Goal: Information Seeking & Learning: Understand process/instructions

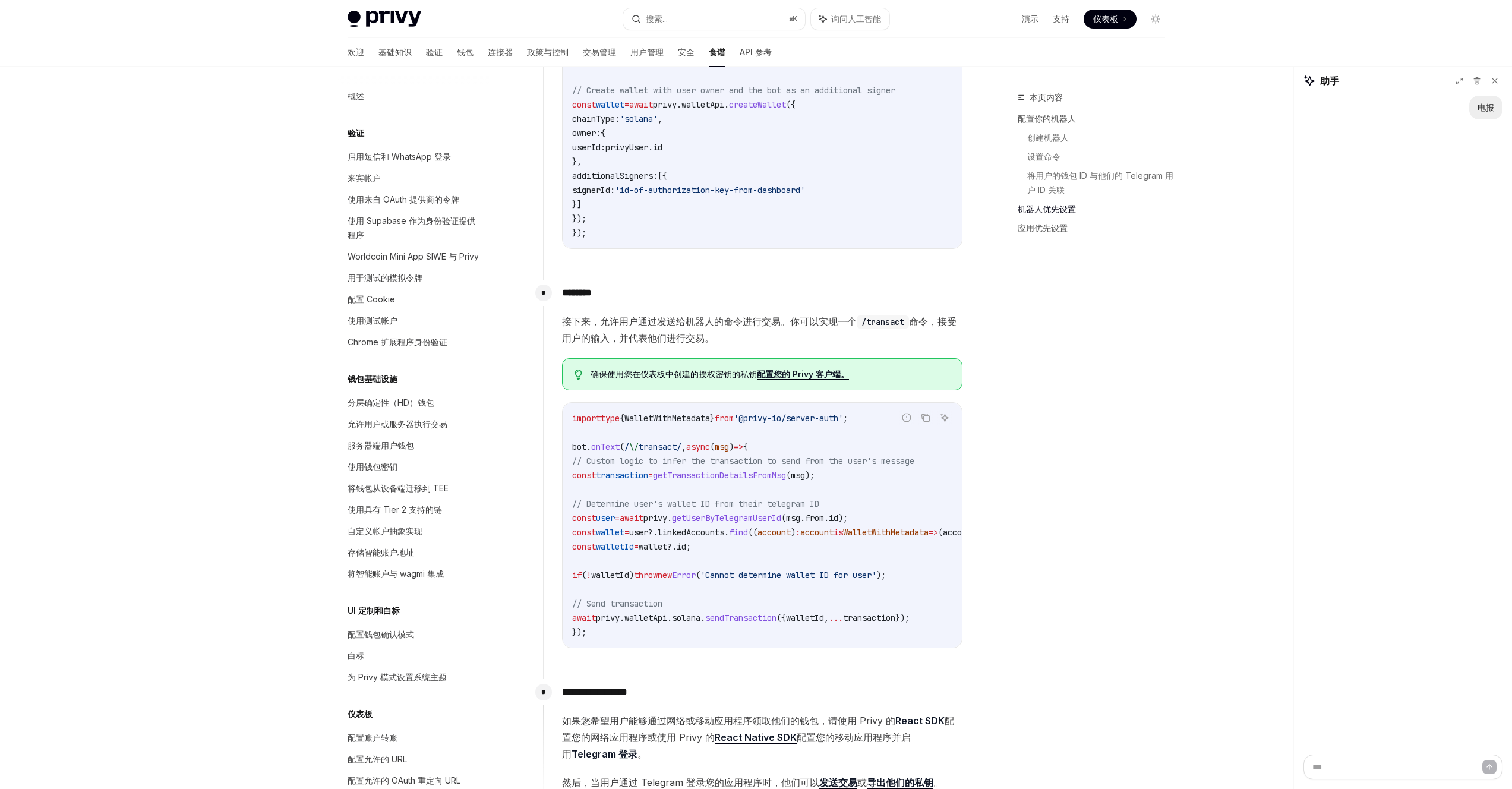
scroll to position [891, 0]
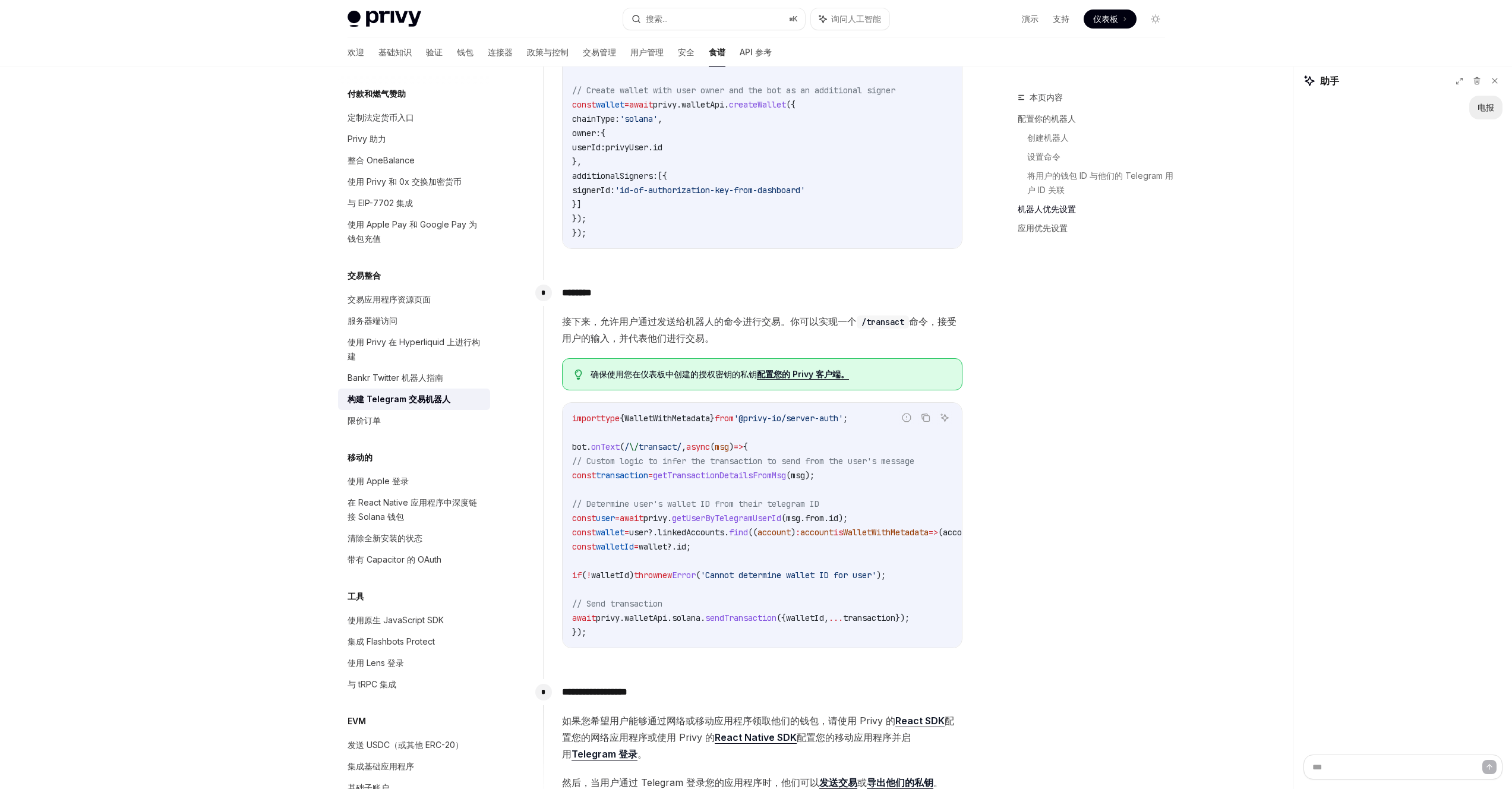
click at [735, 475] on span "getTransactionDetailsFromMsg" at bounding box center [719, 475] width 133 height 11
click at [580, 475] on span "const" at bounding box center [583, 475] width 24 height 11
click at [629, 464] on span "// Custom logic to infer the transaction to send from the user's message" at bounding box center [743, 461] width 342 height 11
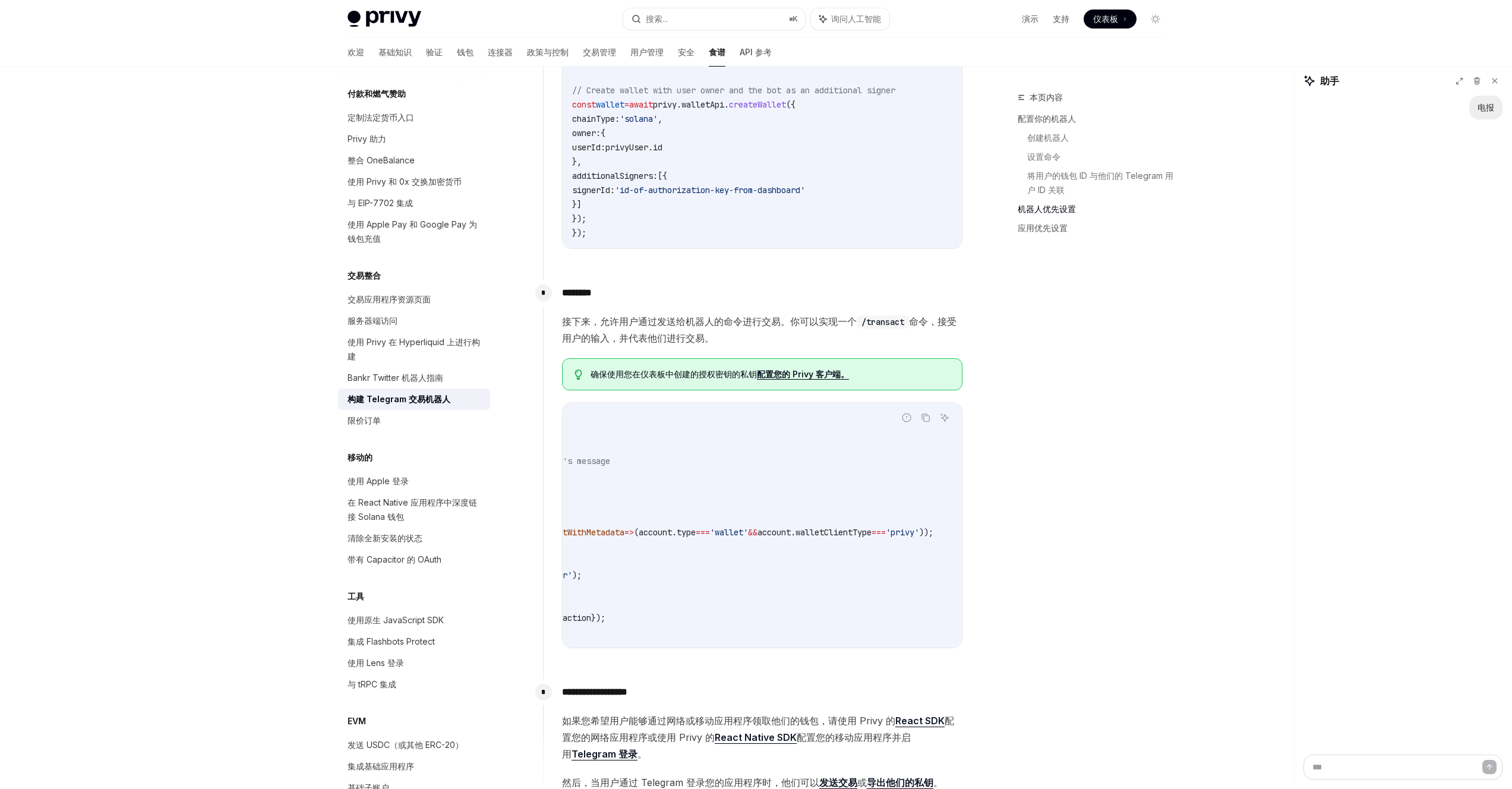
scroll to position [0, 0]
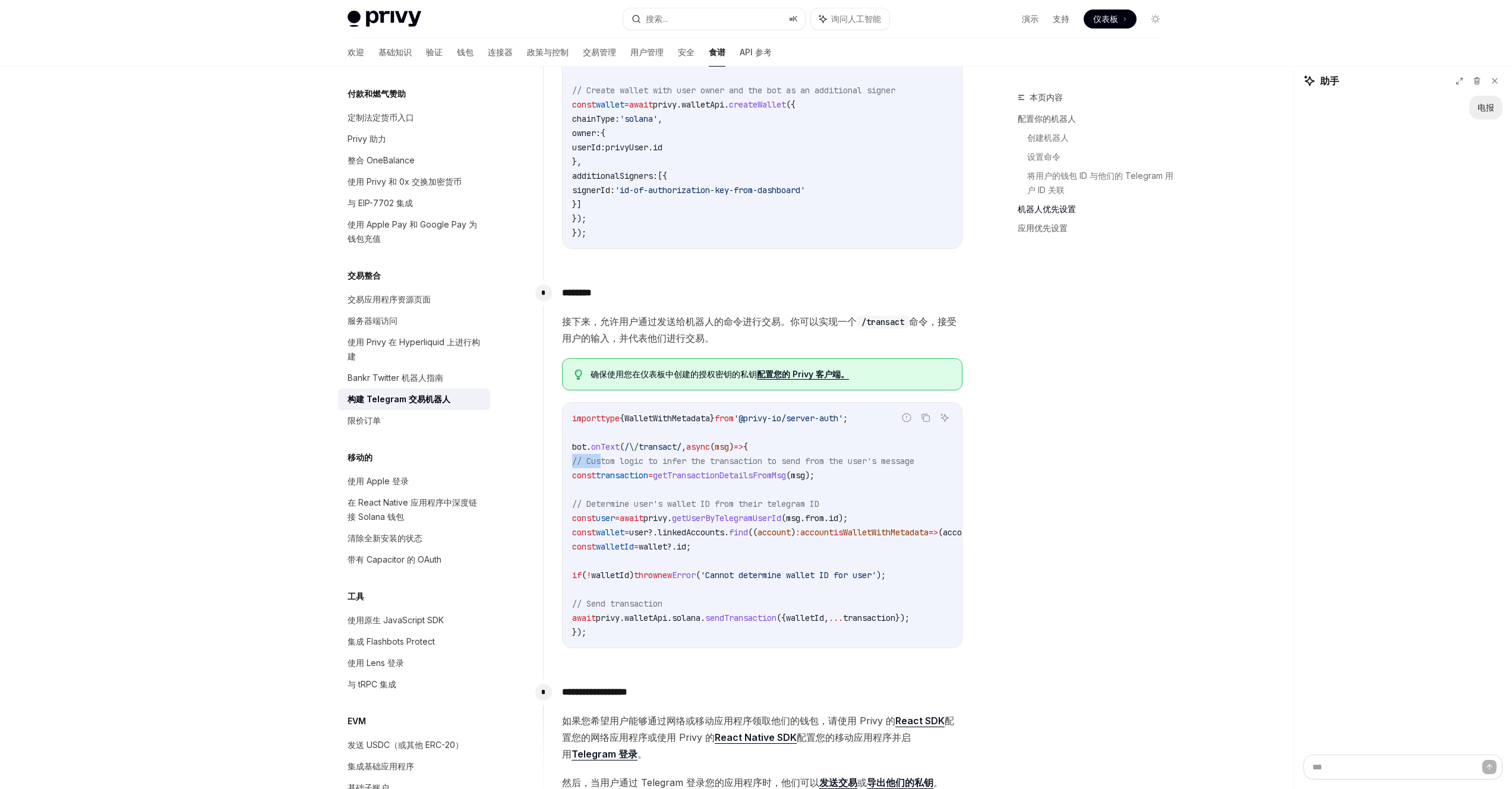
drag, startPoint x: 604, startPoint y: 464, endPoint x: 192, endPoint y: 464, distance: 412.0
click at [192, 464] on div "Privy Docs 主页 搜索... ⌘ K 询问人工智能 演示 支持 仪表板 仪表板 搜索... 导航 交易整合 构建 Telegram 交易机器人 欢迎…" at bounding box center [756, 433] width 1512 height 3137
click at [693, 480] on span "getTransactionDetailsFromMsg" at bounding box center [719, 475] width 133 height 11
click at [754, 516] on span "getUserByTelegramUserId" at bounding box center [726, 518] width 109 height 11
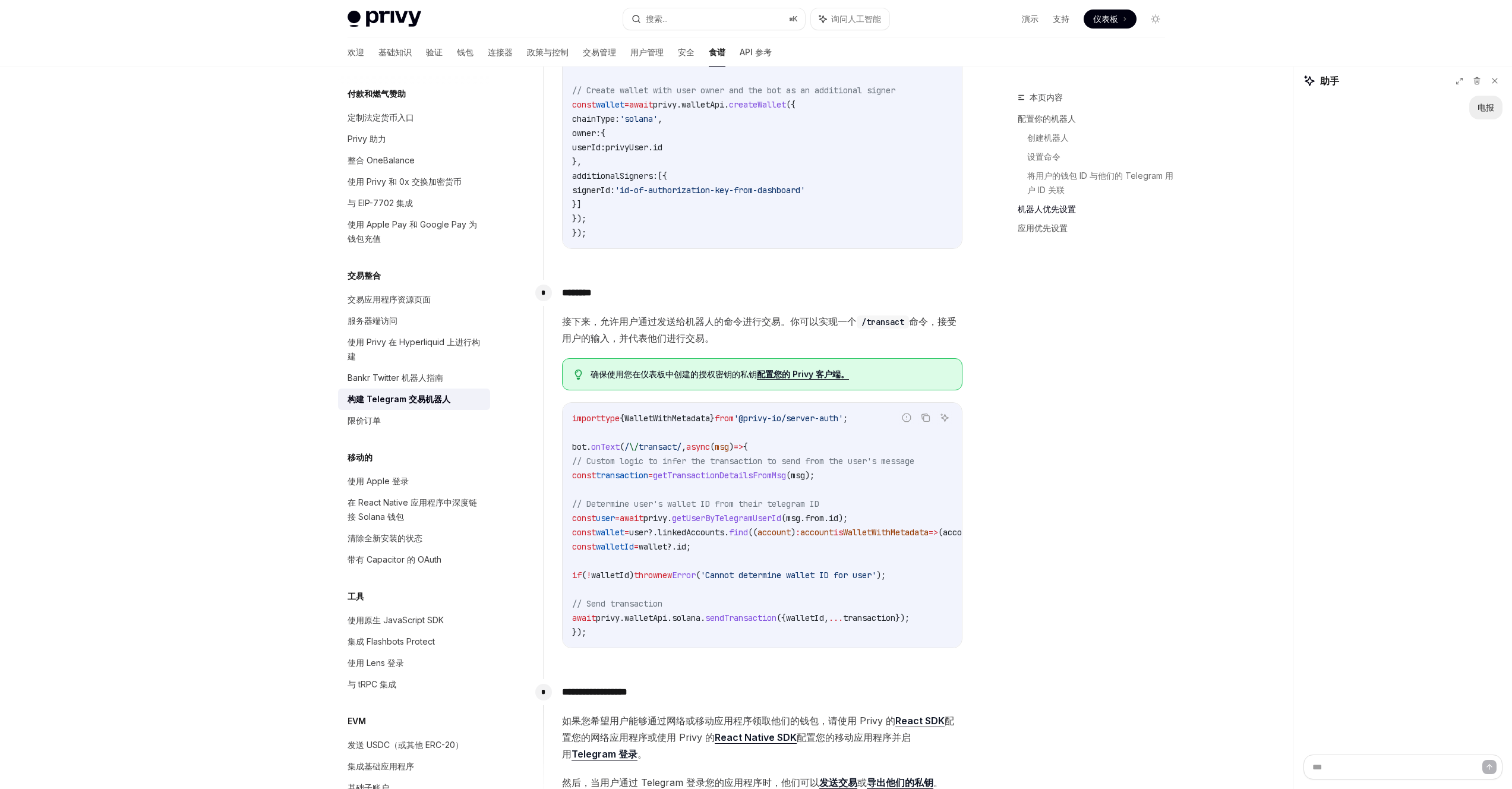
click at [811, 496] on code "import type { WalletWithMetadata } from '@privy-io/server-auth' ; bot . onText …" at bounding box center [919, 525] width 694 height 228
click at [731, 515] on span "getUserByTelegramUserId" at bounding box center [726, 518] width 109 height 11
click at [732, 542] on code "import type { WalletWithMetadata } from '@privy-io/server-auth' ; bot . onText …" at bounding box center [919, 525] width 694 height 228
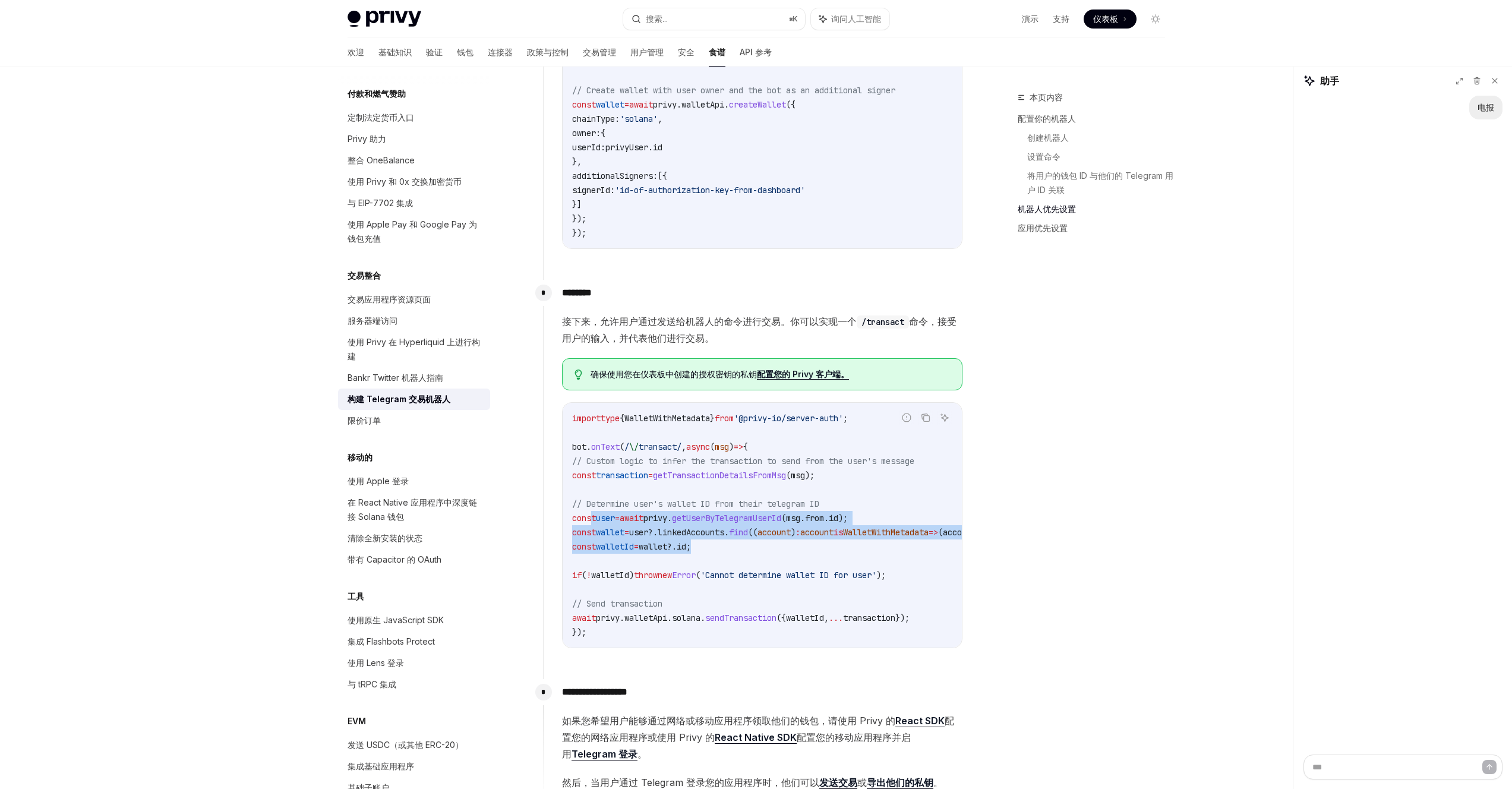
drag, startPoint x: 770, startPoint y: 551, endPoint x: 590, endPoint y: 519, distance: 182.8
click at [590, 519] on code "import type { WalletWithMetadata } from '@privy-io/server-auth' ; bot . onText …" at bounding box center [919, 525] width 694 height 228
copy code "const user = await privy . getUserByTelegramUserId ( msg . from . id ); const w…"
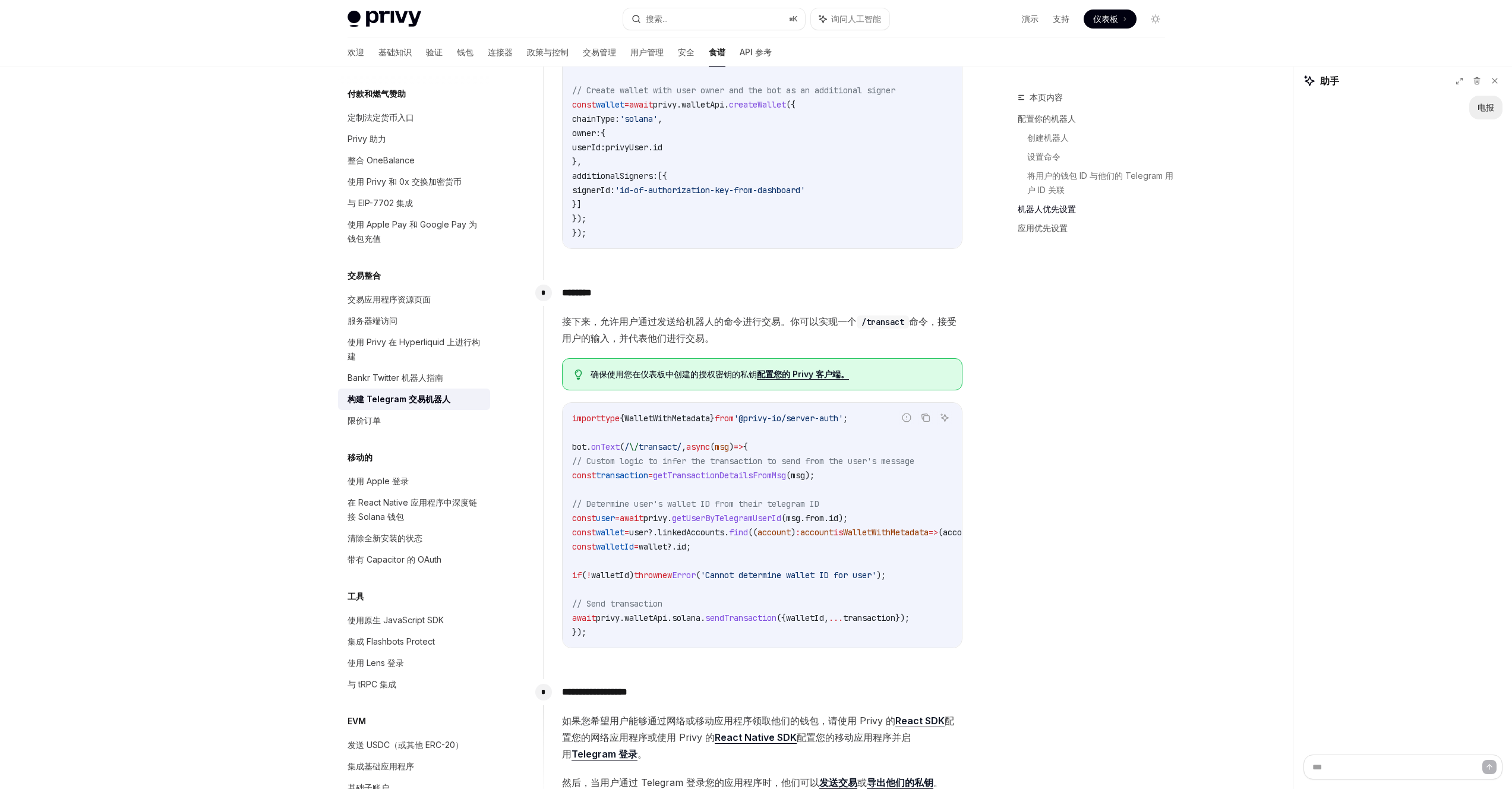
click at [767, 616] on span "sendTransaction" at bounding box center [741, 618] width 71 height 11
click at [824, 616] on span "walletId" at bounding box center [805, 618] width 38 height 11
click at [824, 619] on span "walletId" at bounding box center [805, 618] width 38 height 11
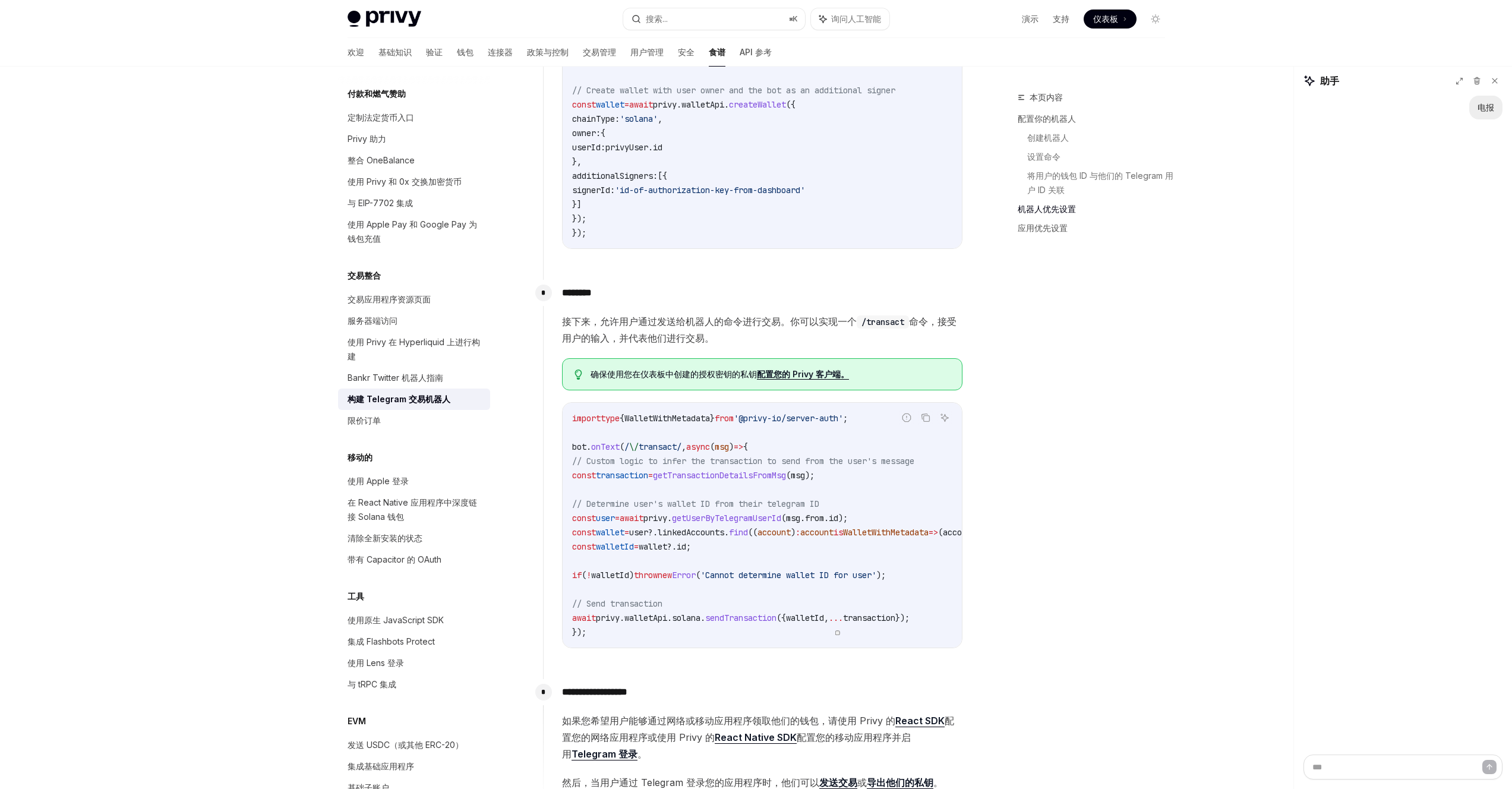
click at [896, 619] on span "transaction" at bounding box center [869, 618] width 52 height 11
click at [712, 582] on code "import type { WalletWithMetadata } from '@privy-io/server-auth' ; bot . onText …" at bounding box center [919, 525] width 694 height 228
click at [791, 532] on span "account" at bounding box center [774, 532] width 34 height 11
click at [806, 417] on span "'@privy-io/server-auth'" at bounding box center [788, 419] width 109 height 11
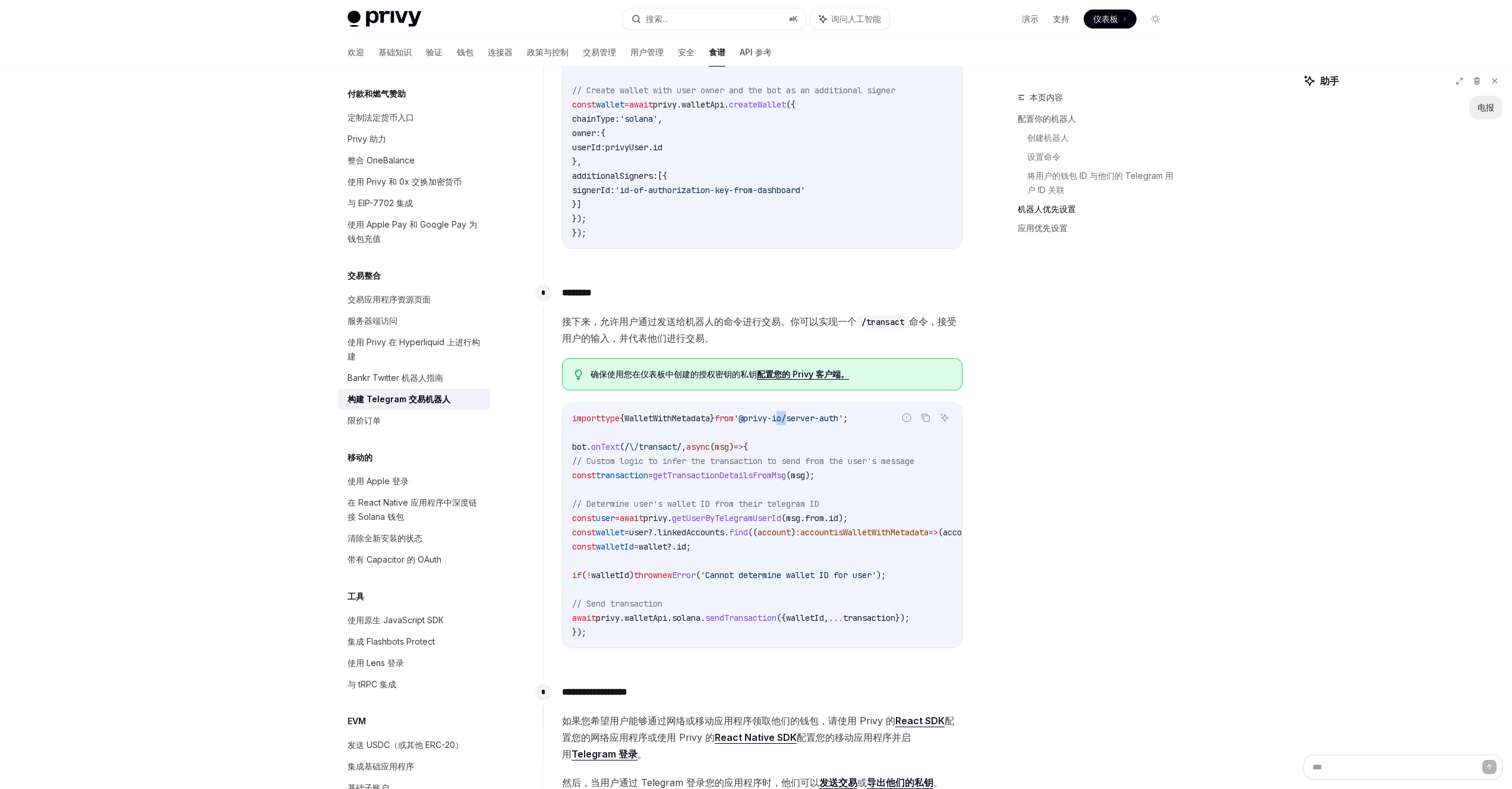
click at [806, 417] on span "'@privy-io/server-auth'" at bounding box center [788, 419] width 109 height 11
click at [687, 416] on span "WalletWithMetadata" at bounding box center [667, 419] width 86 height 11
click at [704, 489] on code "import type { WalletWithMetadata } from '@privy-io/server-auth' ; bot . onText …" at bounding box center [919, 525] width 694 height 228
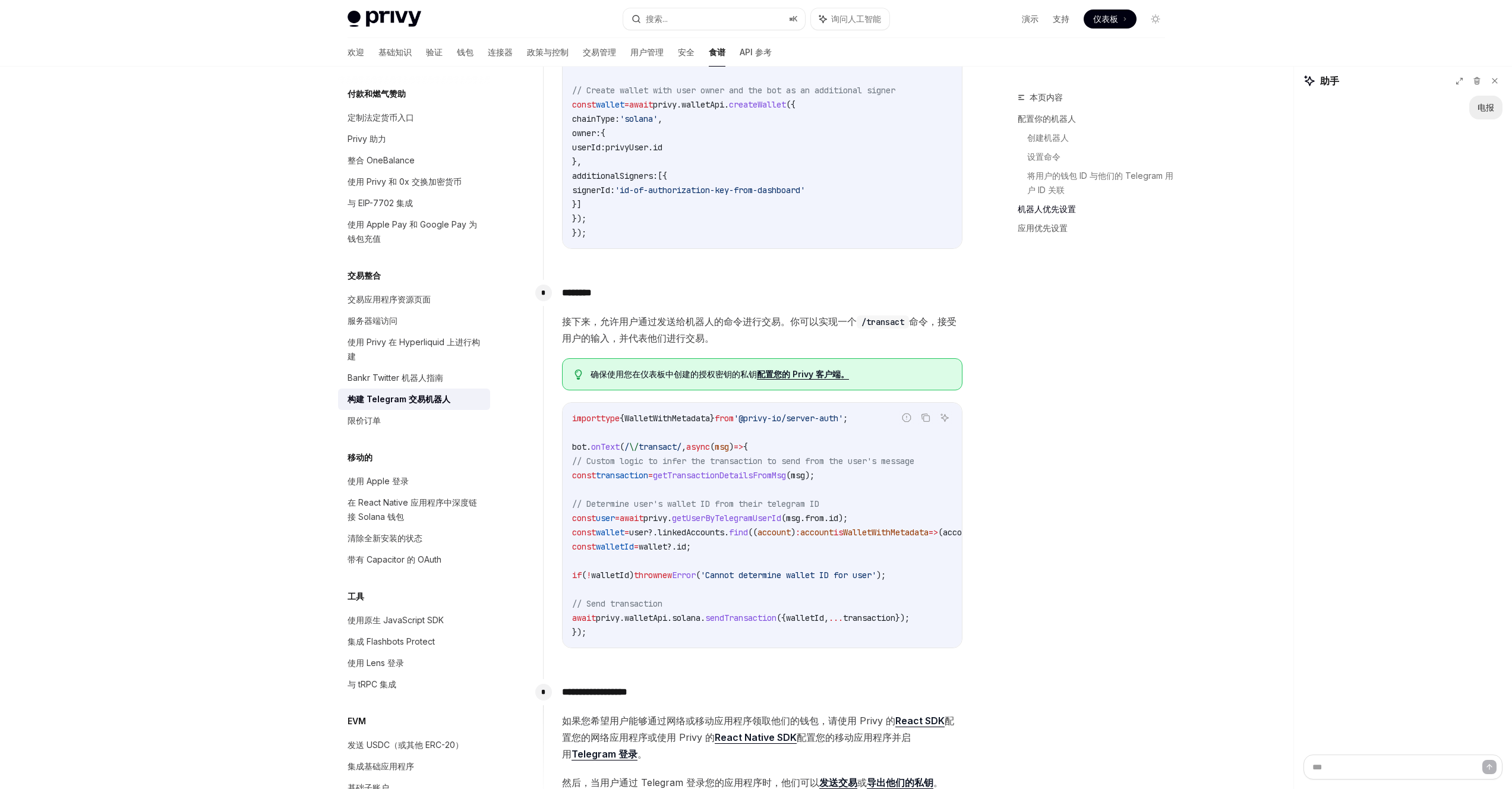
click at [748, 532] on span "find" at bounding box center [738, 532] width 19 height 11
click at [794, 562] on code "import type { WalletWithMetadata } from '@privy-io/server-auth' ; bot . onText …" at bounding box center [919, 525] width 694 height 228
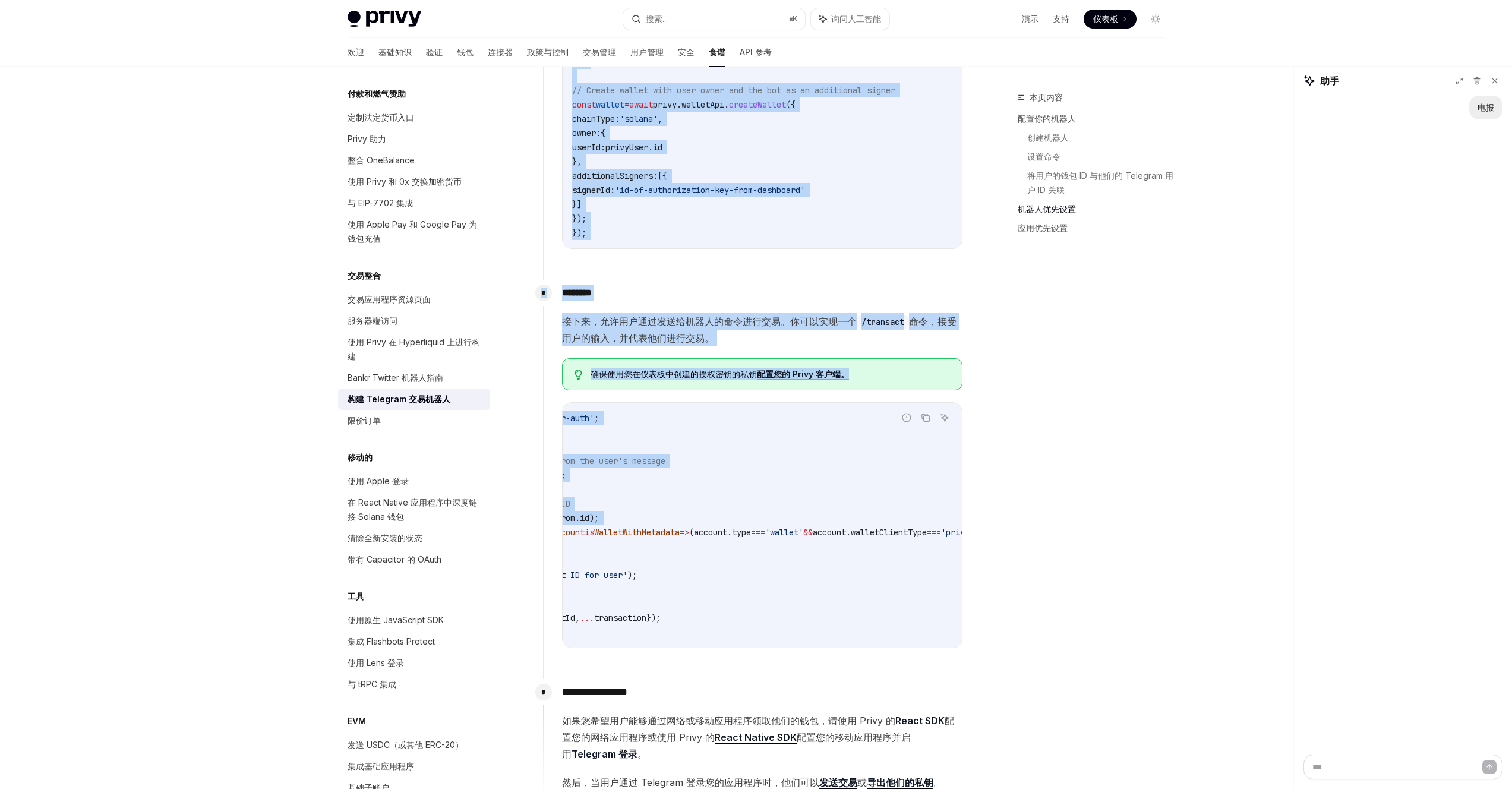
scroll to position [0, 427]
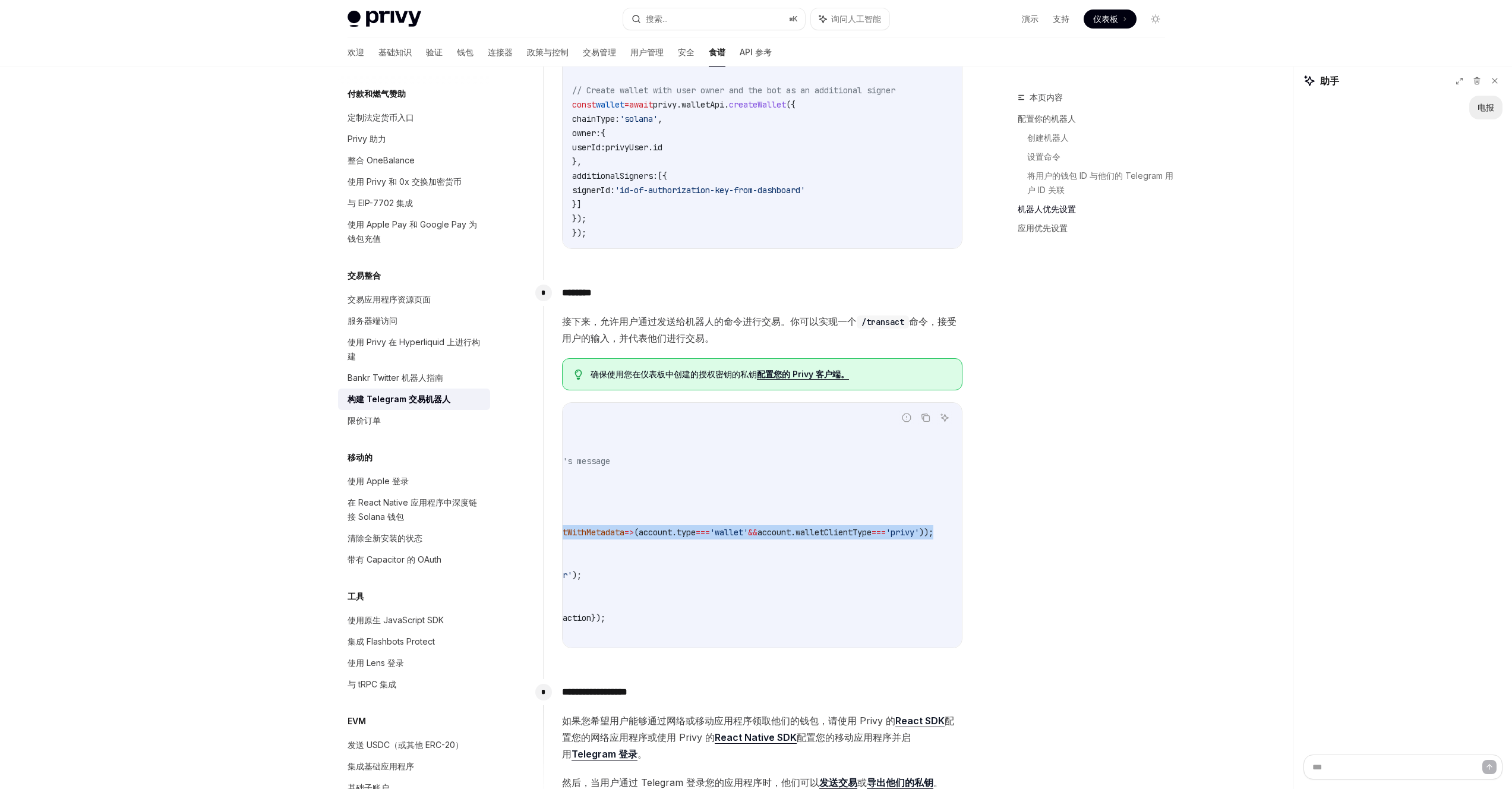
drag, startPoint x: 791, startPoint y: 532, endPoint x: 962, endPoint y: 538, distance: 171.1
click at [962, 538] on div "******** 接下来，允许用户通过发送给机器人的命令进行交易。你可以实现一个 /transact 命令，接受用户的输入，并代表他们进行交易。 确保使用 您…" at bounding box center [753, 473] width 420 height 387
click at [770, 542] on code "import type { WalletWithMetadata } from '@privy-io/server-auth' ; bot . onText …" at bounding box center [615, 525] width 694 height 228
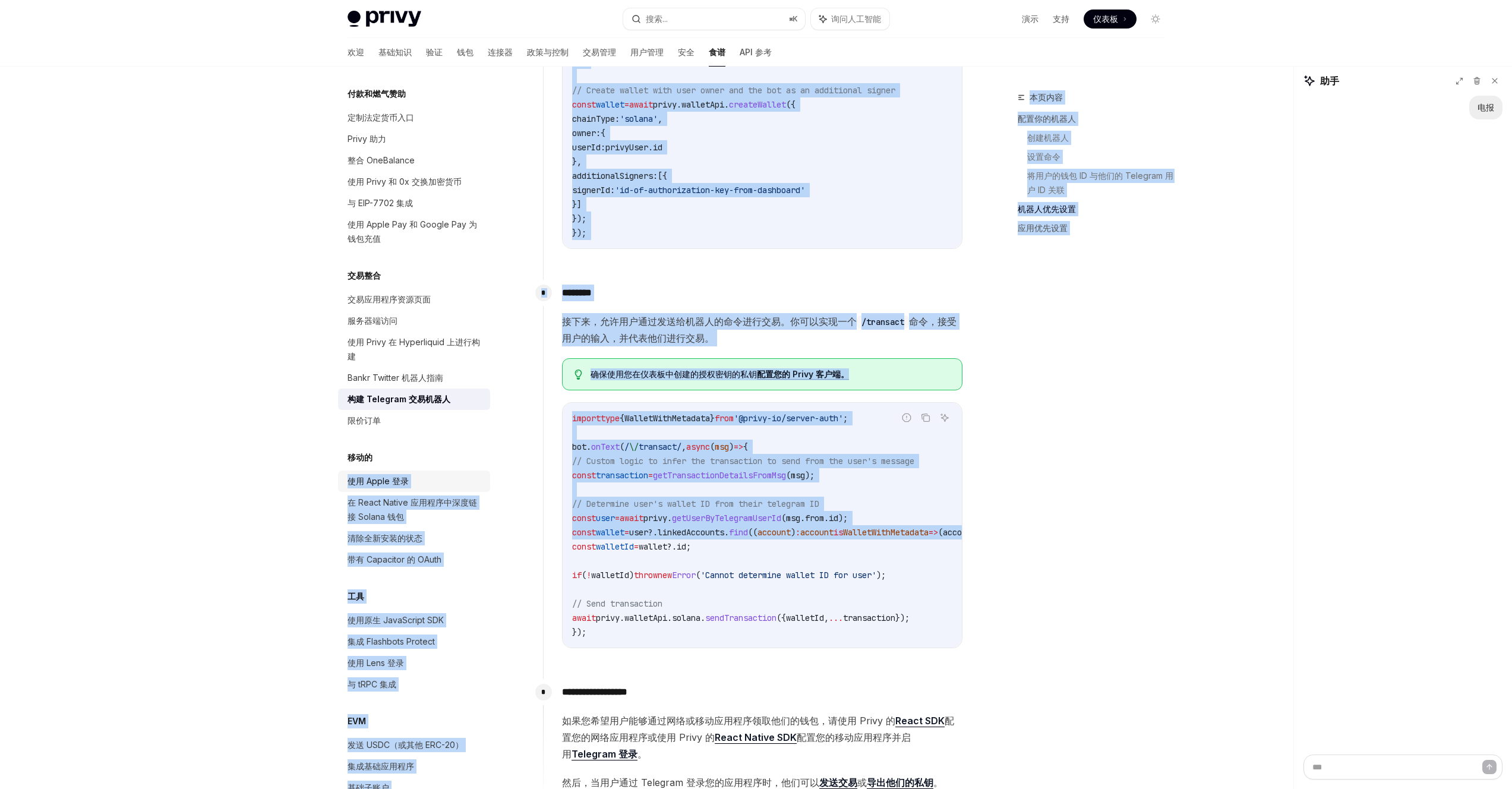
drag, startPoint x: 761, startPoint y: 532, endPoint x: 338, endPoint y: 496, distance: 424.5
click at [338, 496] on div "概述 验证 启用短信和 WhatsApp 登录 来宾帐户 使用来自 OAuth 提供商的令牌 使用 Supabase 作为身份验证提供程序 Worldcoin…" at bounding box center [756, 466] width 874 height 3070
click at [781, 513] on span "getUserByTelegramUserId" at bounding box center [726, 518] width 109 height 11
